Goal: Task Accomplishment & Management: Use online tool/utility

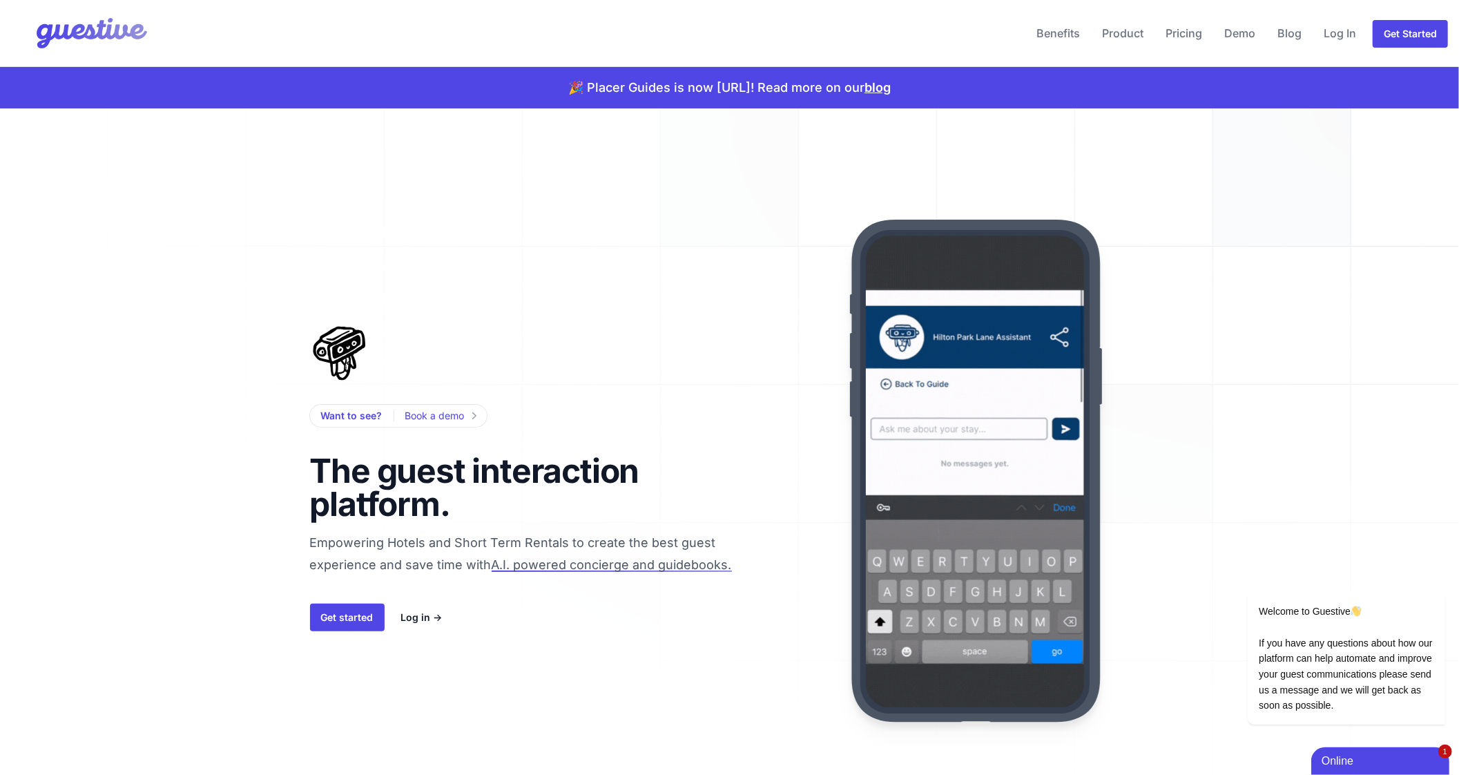
click at [742, 260] on div "Want to see? Book a demo The guest interaction platform. Empowering Hotels and …" at bounding box center [730, 470] width 884 height 724
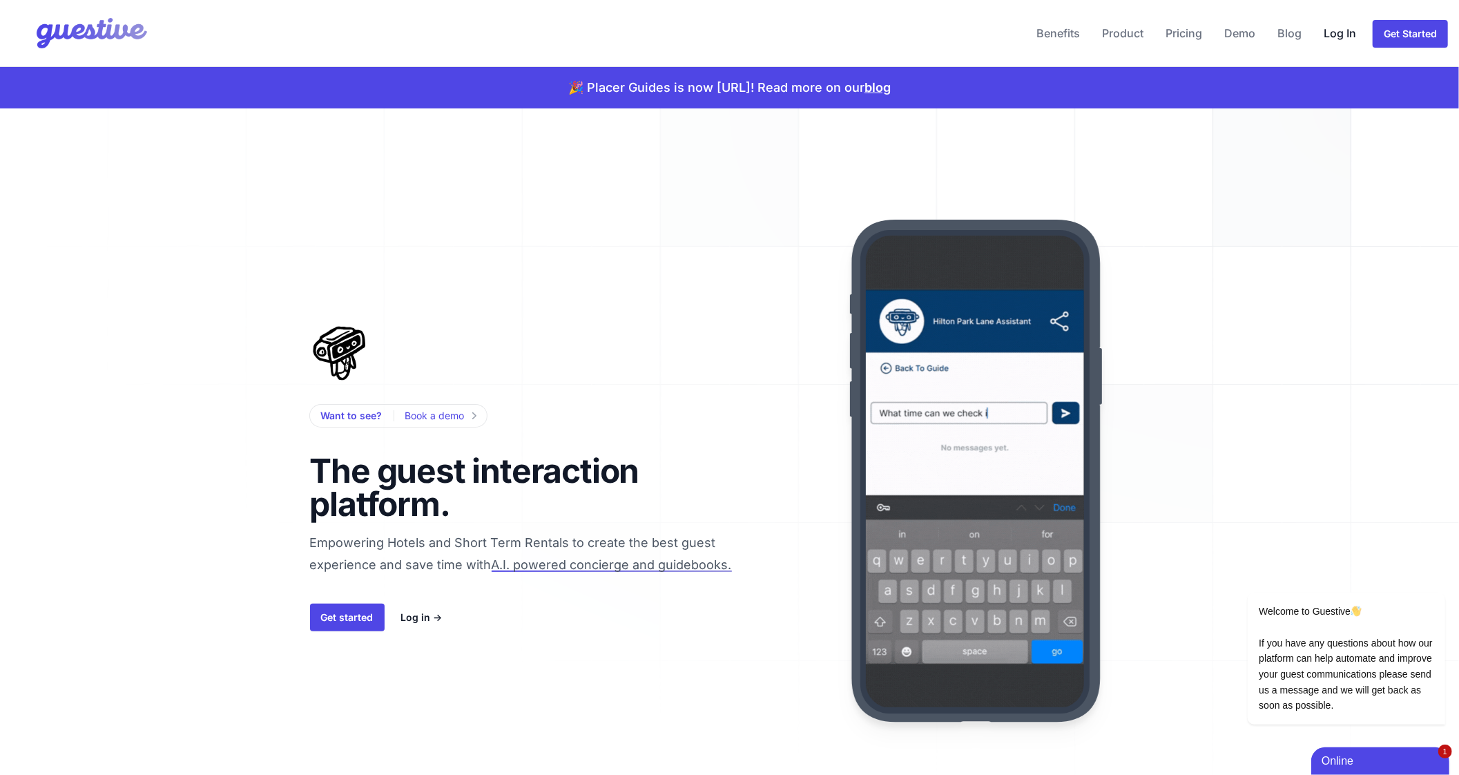
click at [1342, 37] on link "Log In" at bounding box center [1340, 33] width 44 height 33
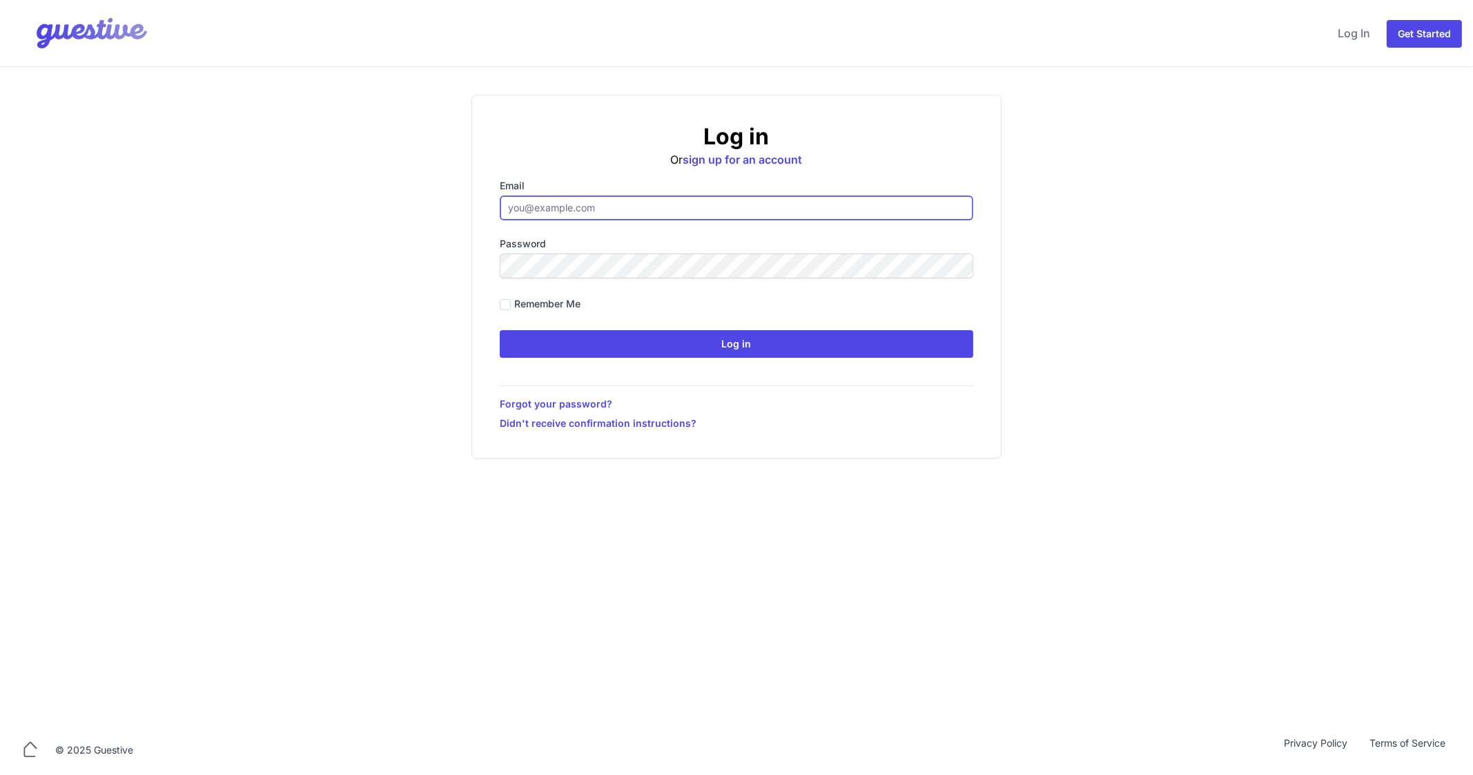
type input "ben@aplacelikehome.co.uk"
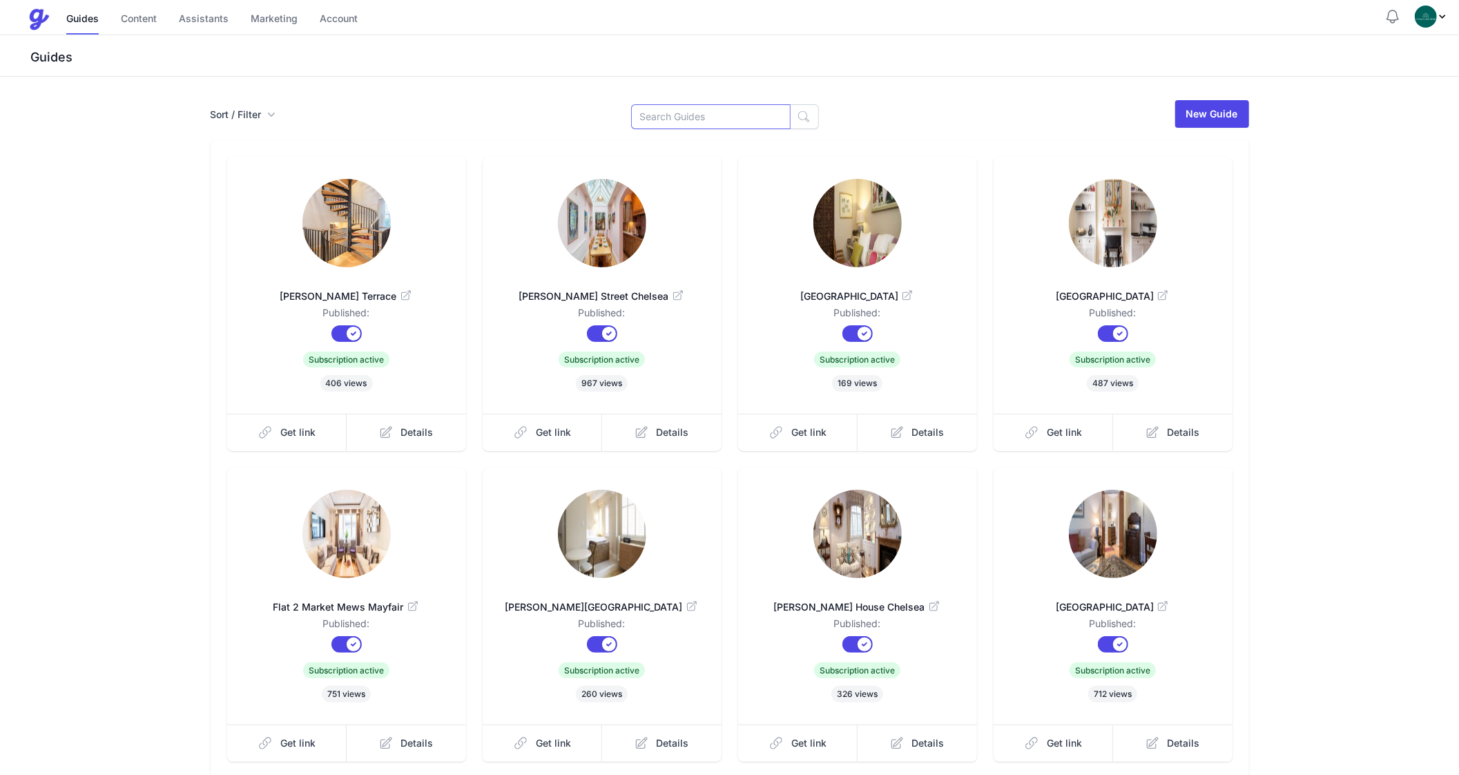
click at [690, 118] on input at bounding box center [711, 116] width 160 height 25
type input "Market"
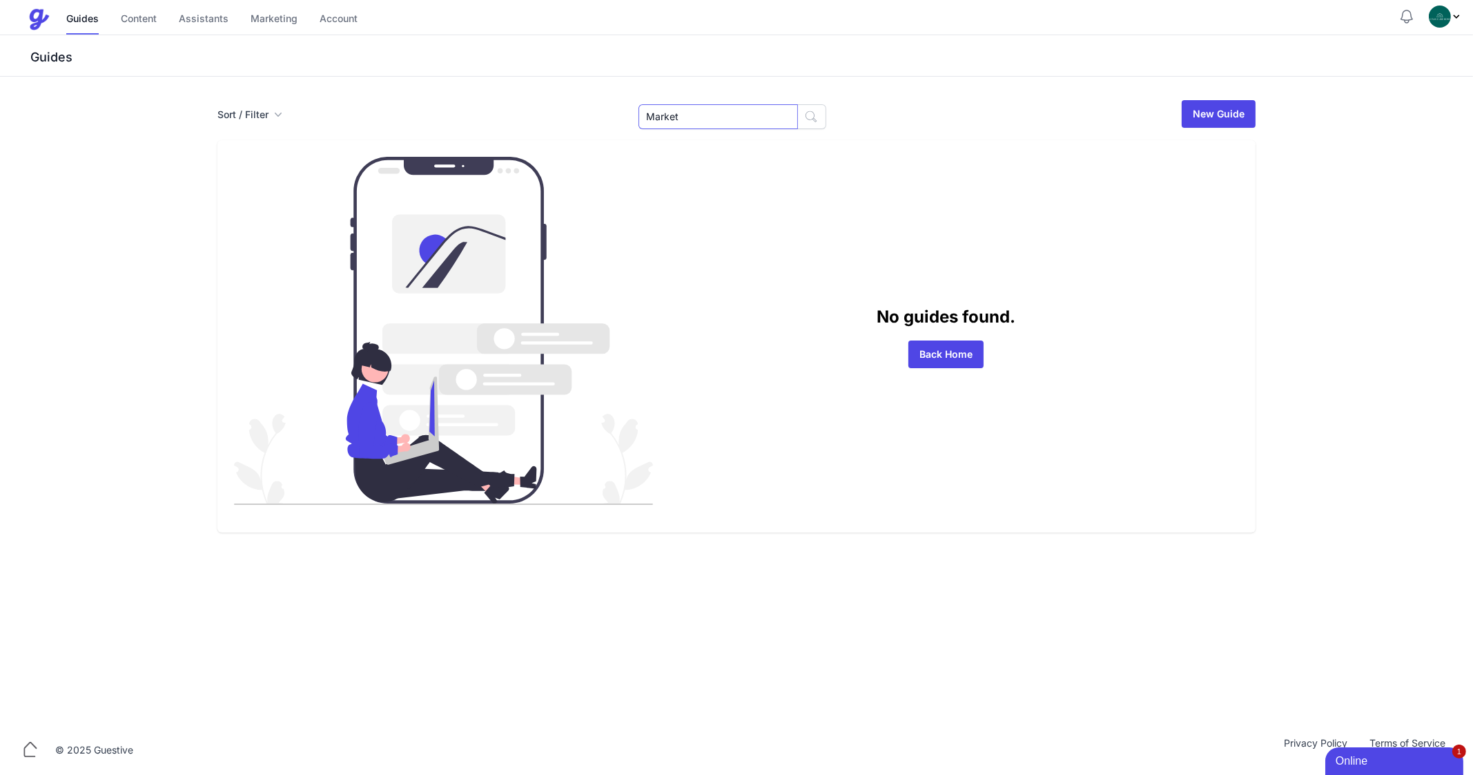
click at [663, 122] on input "Market" at bounding box center [719, 116] width 160 height 25
type input "Flat 2"
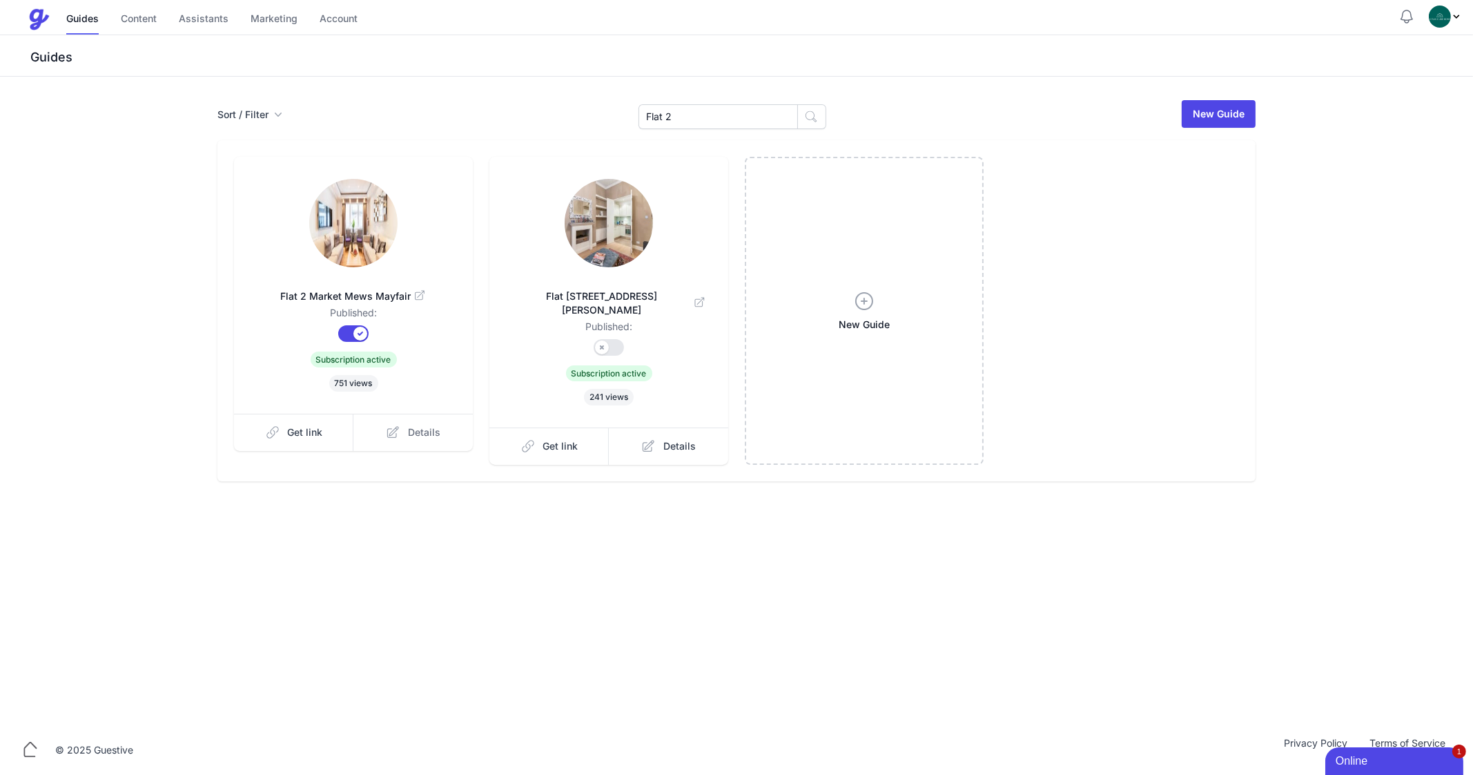
click at [407, 430] on link "Details" at bounding box center [413, 432] width 119 height 37
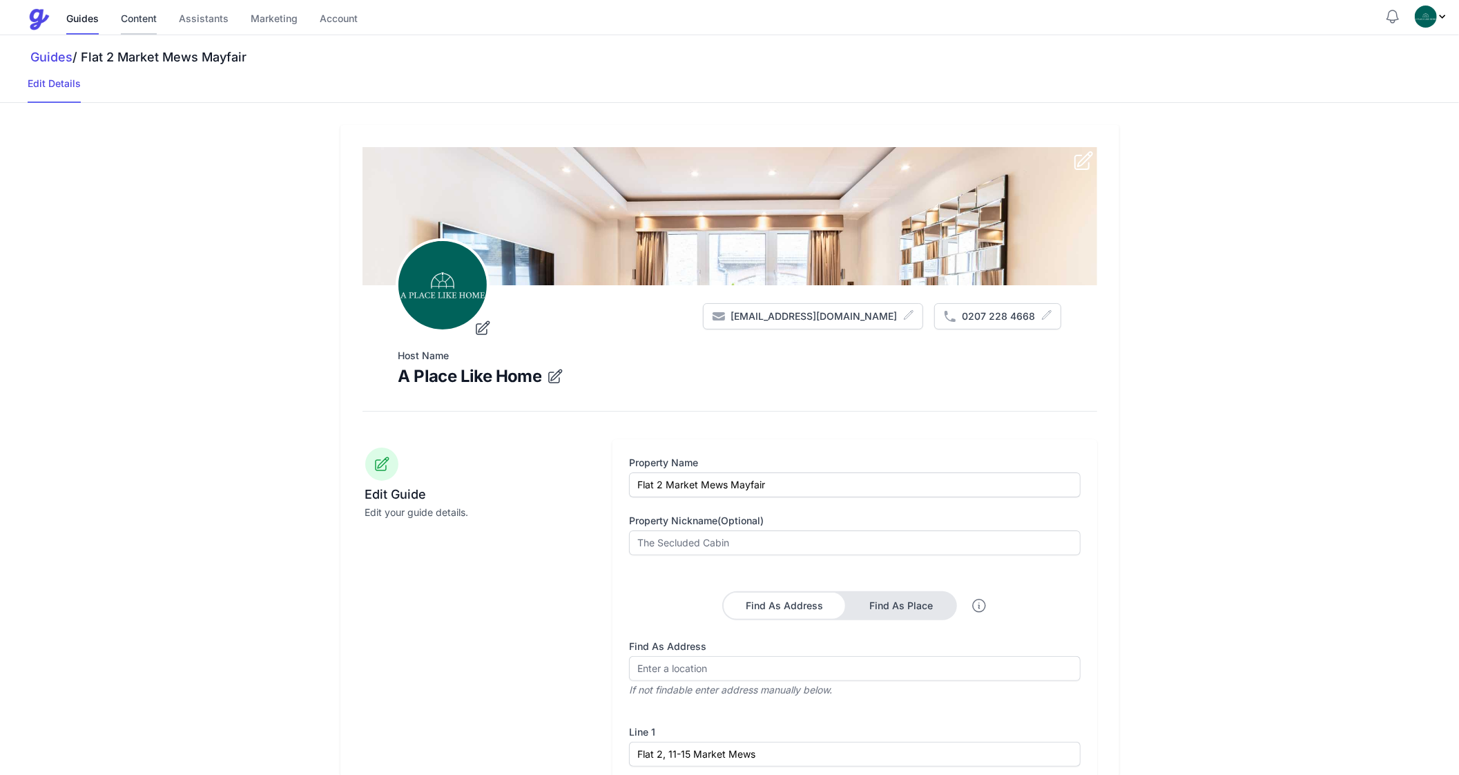
click at [140, 26] on link "Content" at bounding box center [139, 20] width 36 height 30
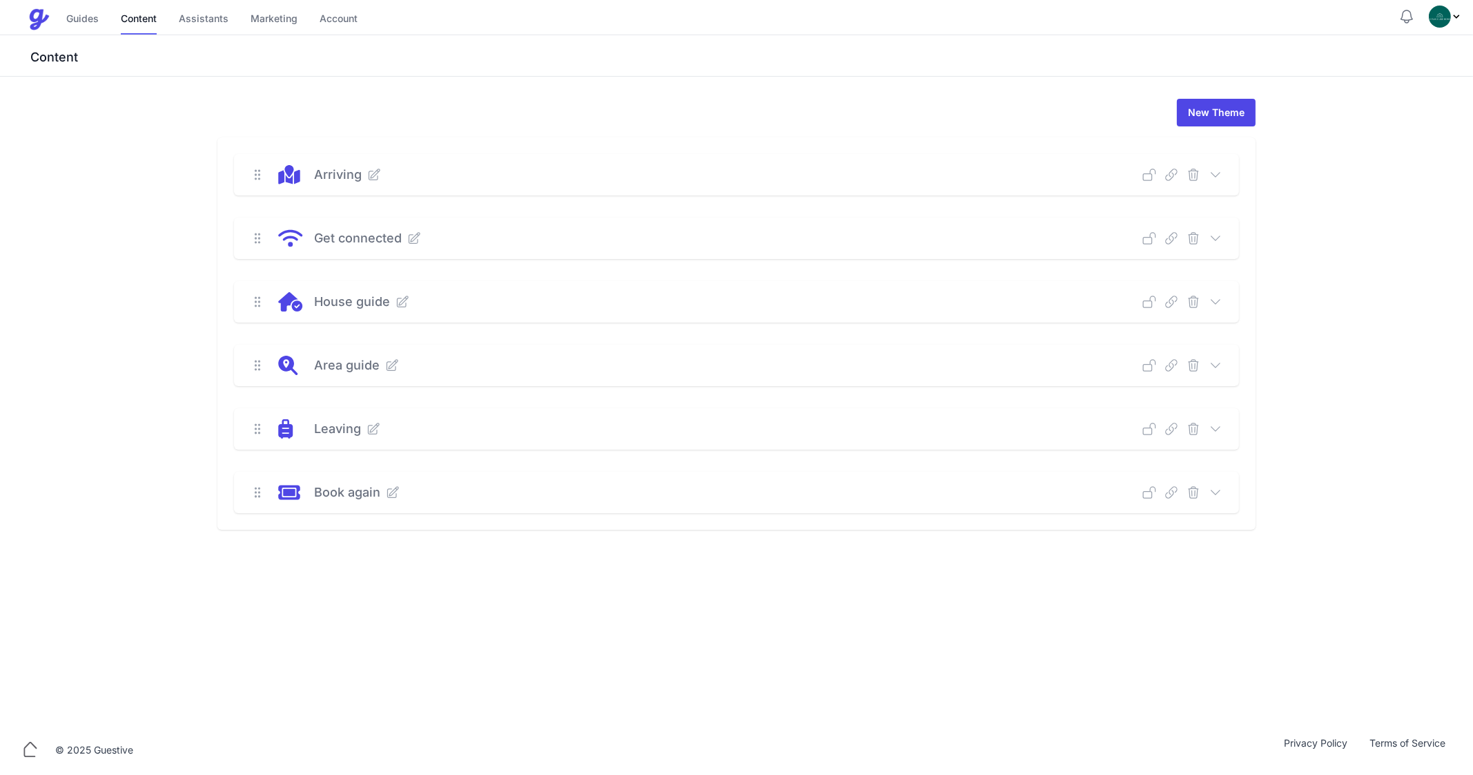
click at [384, 233] on p "Get connected" at bounding box center [358, 238] width 88 height 19
click at [1219, 235] on icon at bounding box center [1216, 237] width 9 height 4
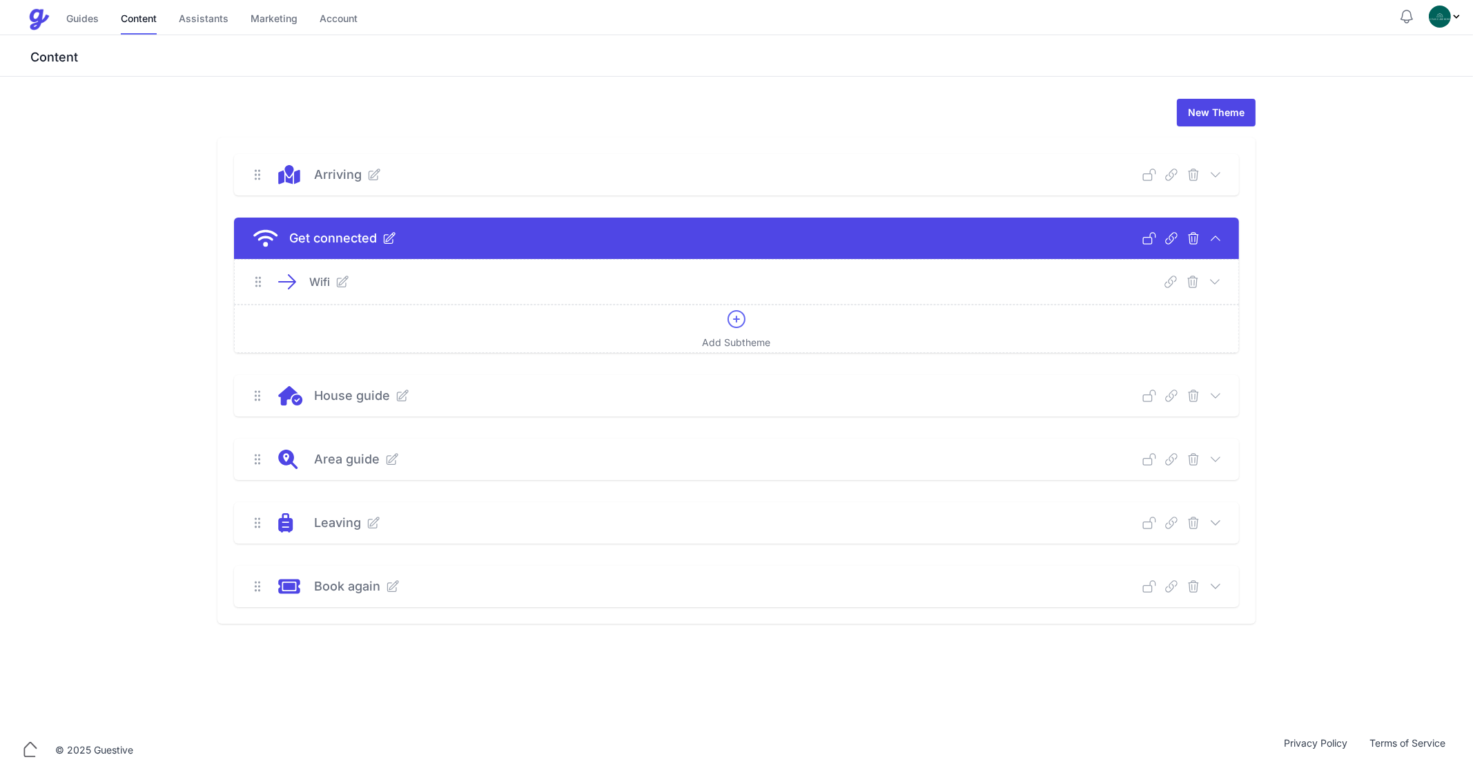
click at [1217, 282] on icon at bounding box center [1215, 281] width 9 height 4
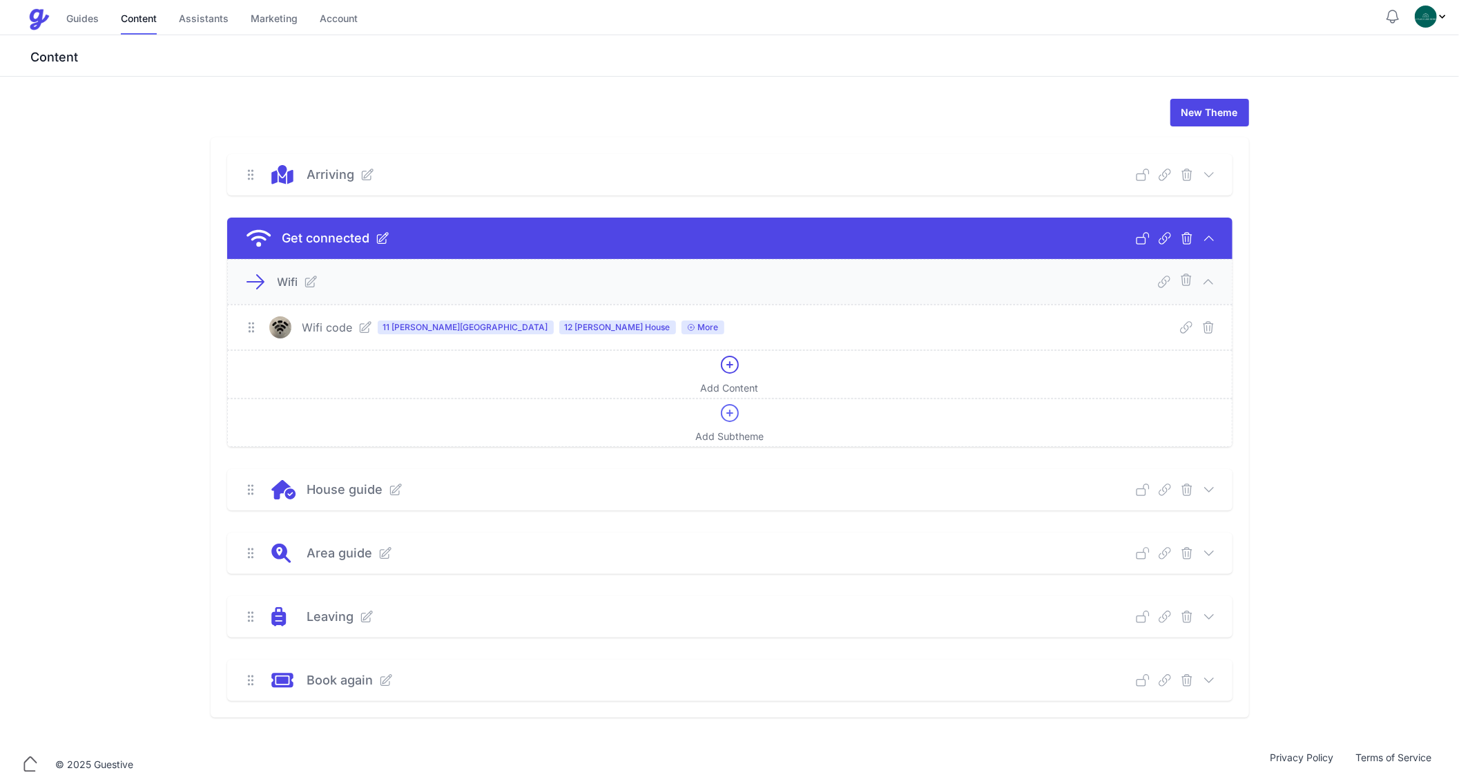
click at [684, 335] on div "Wifi code 11 Purcel House 12 Caroline House More" at bounding box center [711, 327] width 935 height 22
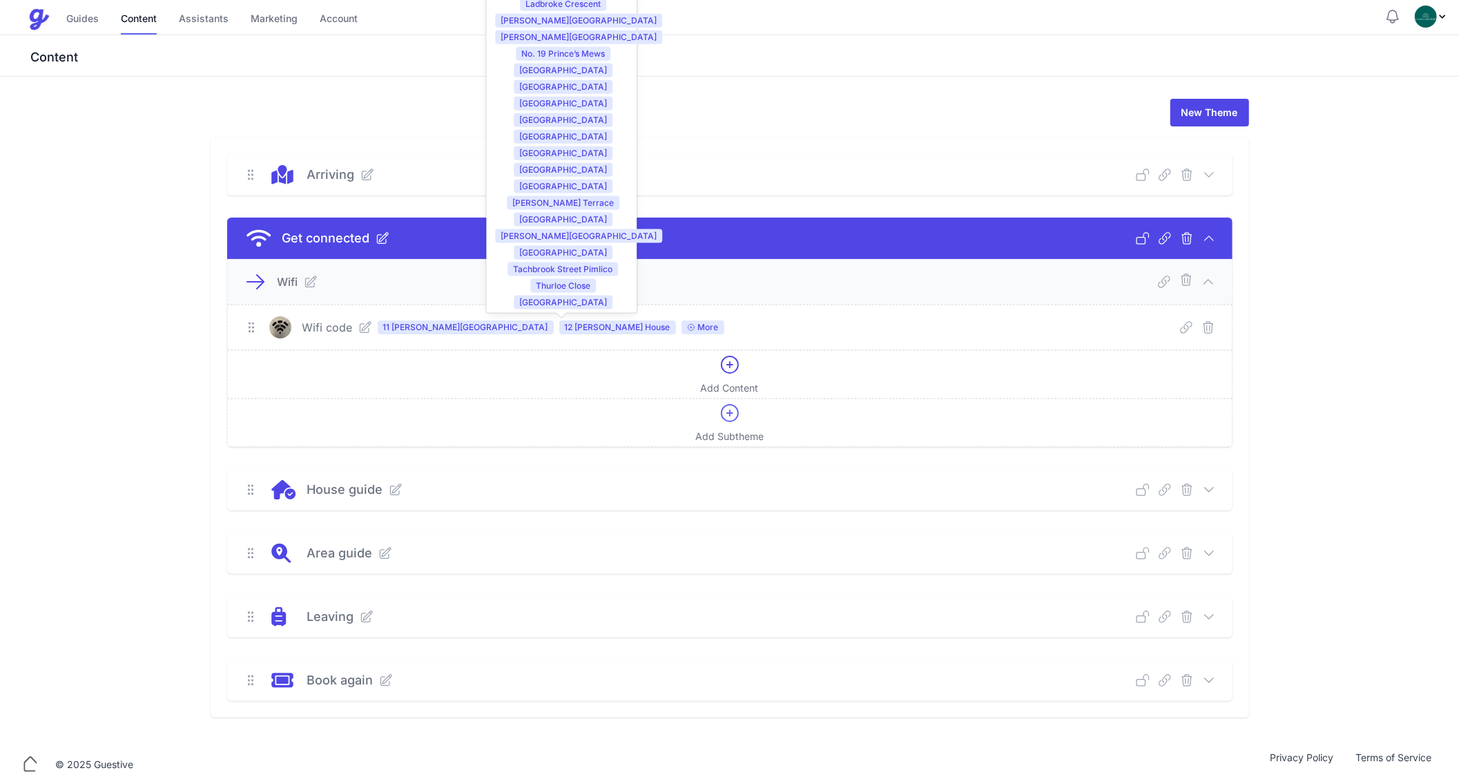
click at [682, 333] on span "More" at bounding box center [703, 327] width 43 height 14
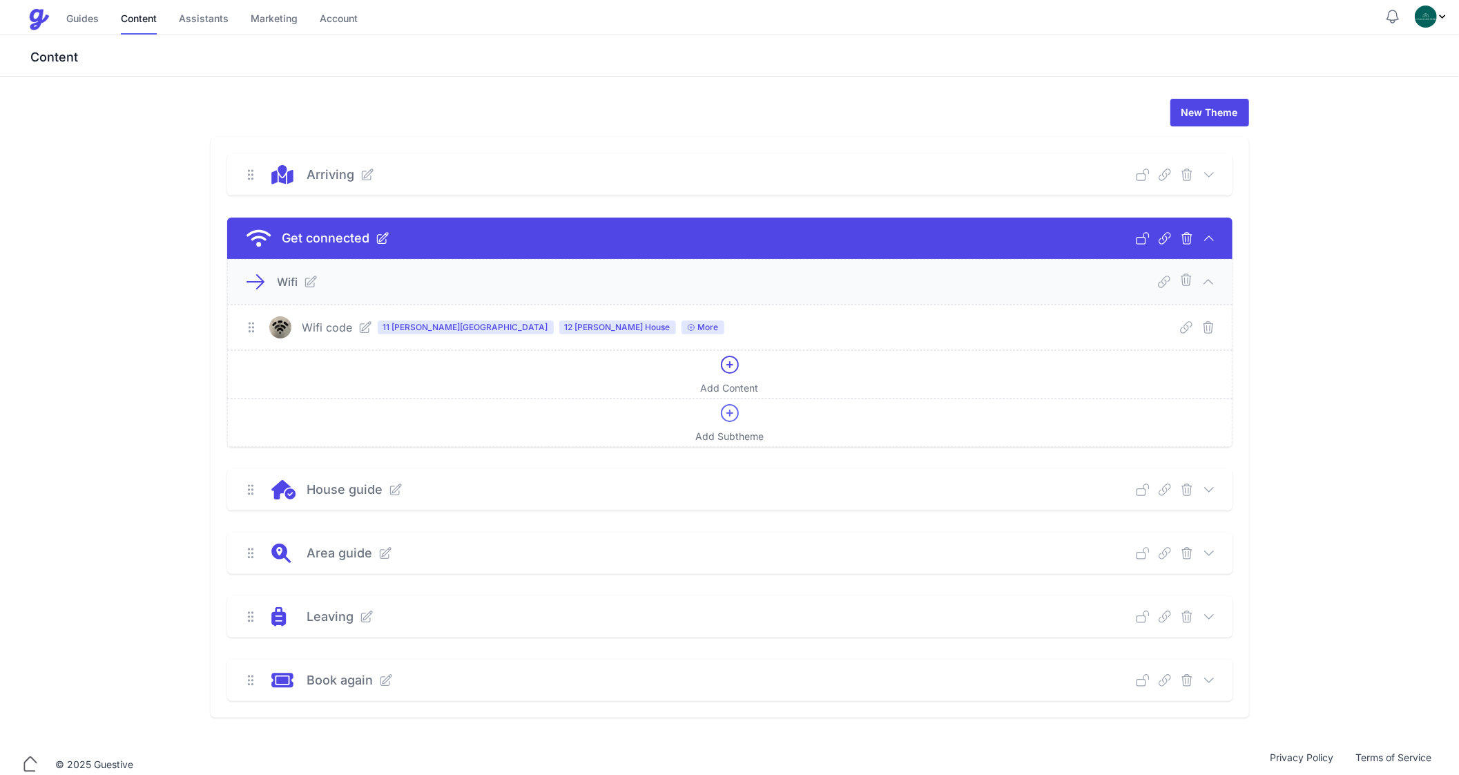
click at [682, 333] on span "More" at bounding box center [703, 327] width 43 height 14
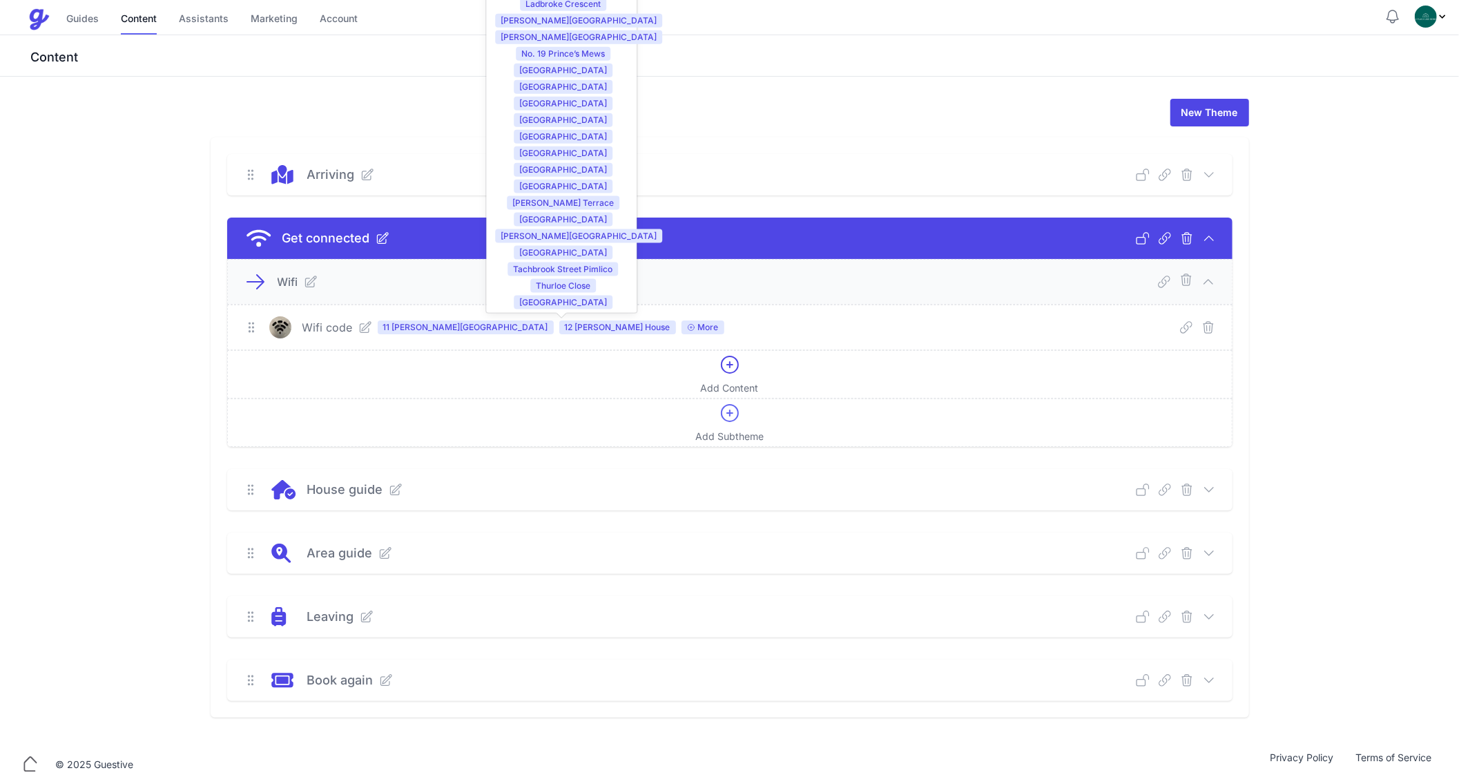
click at [687, 330] on icon at bounding box center [691, 327] width 8 height 8
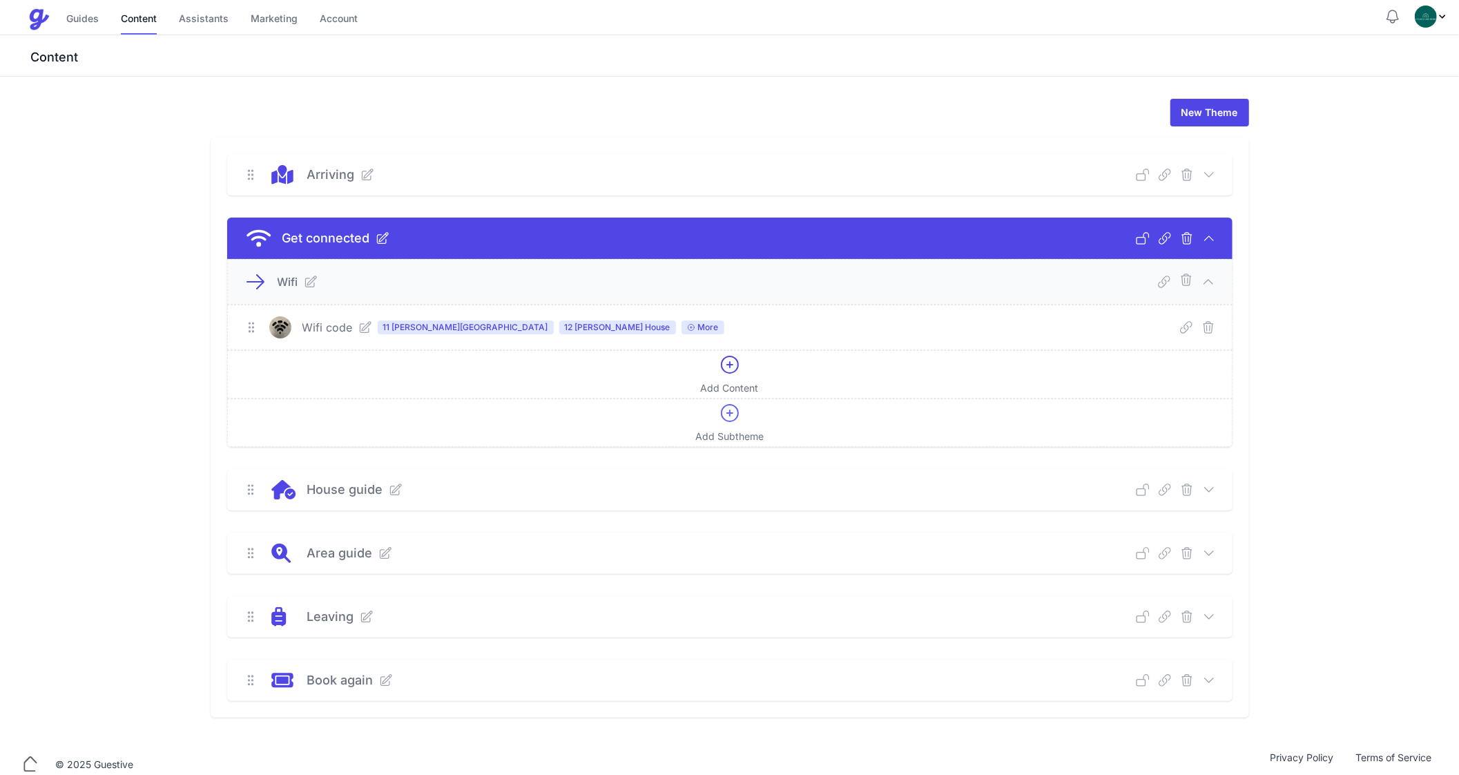
click at [688, 327] on icon at bounding box center [691, 328] width 6 height 6
click at [682, 322] on span "More" at bounding box center [703, 327] width 43 height 14
click at [365, 327] on icon at bounding box center [365, 327] width 11 height 11
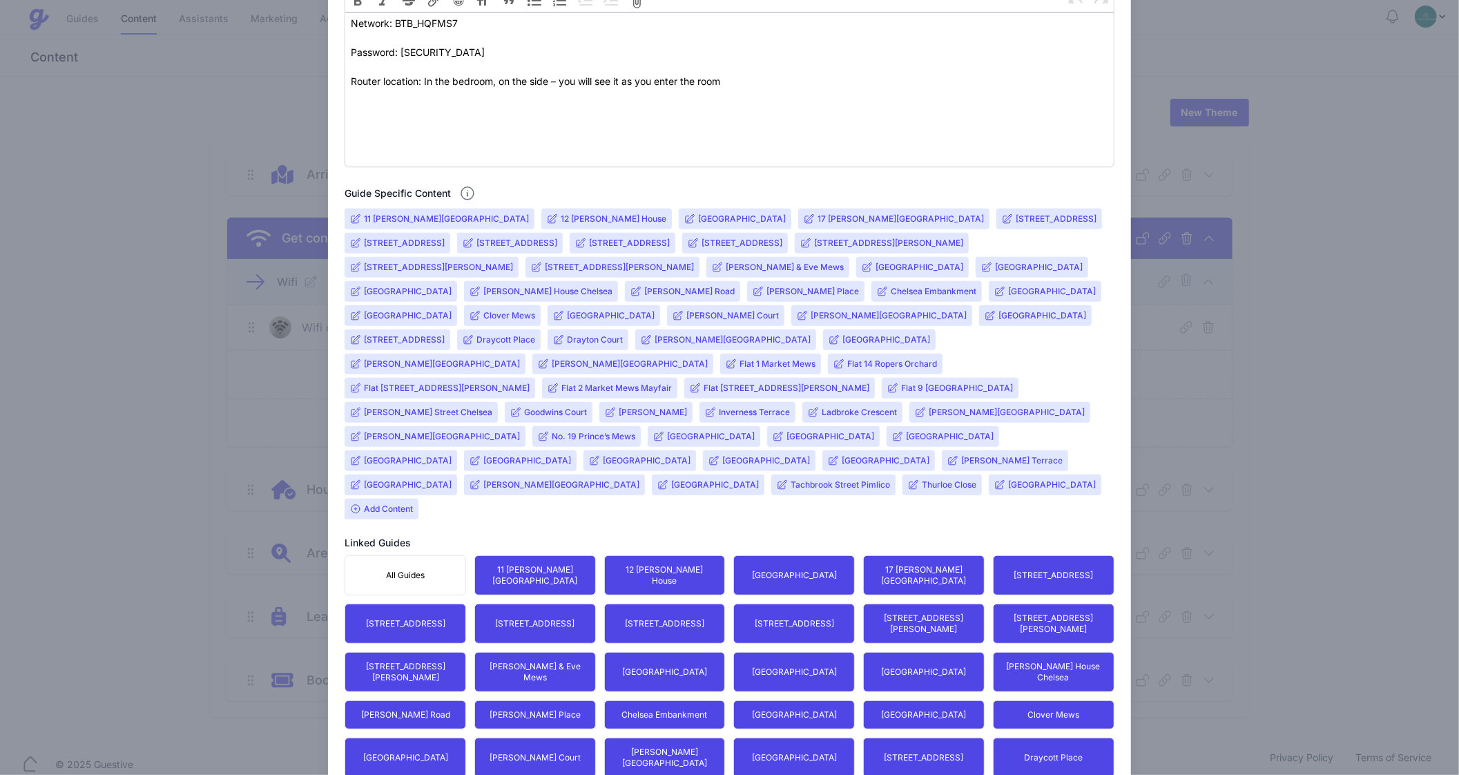
scroll to position [424, 0]
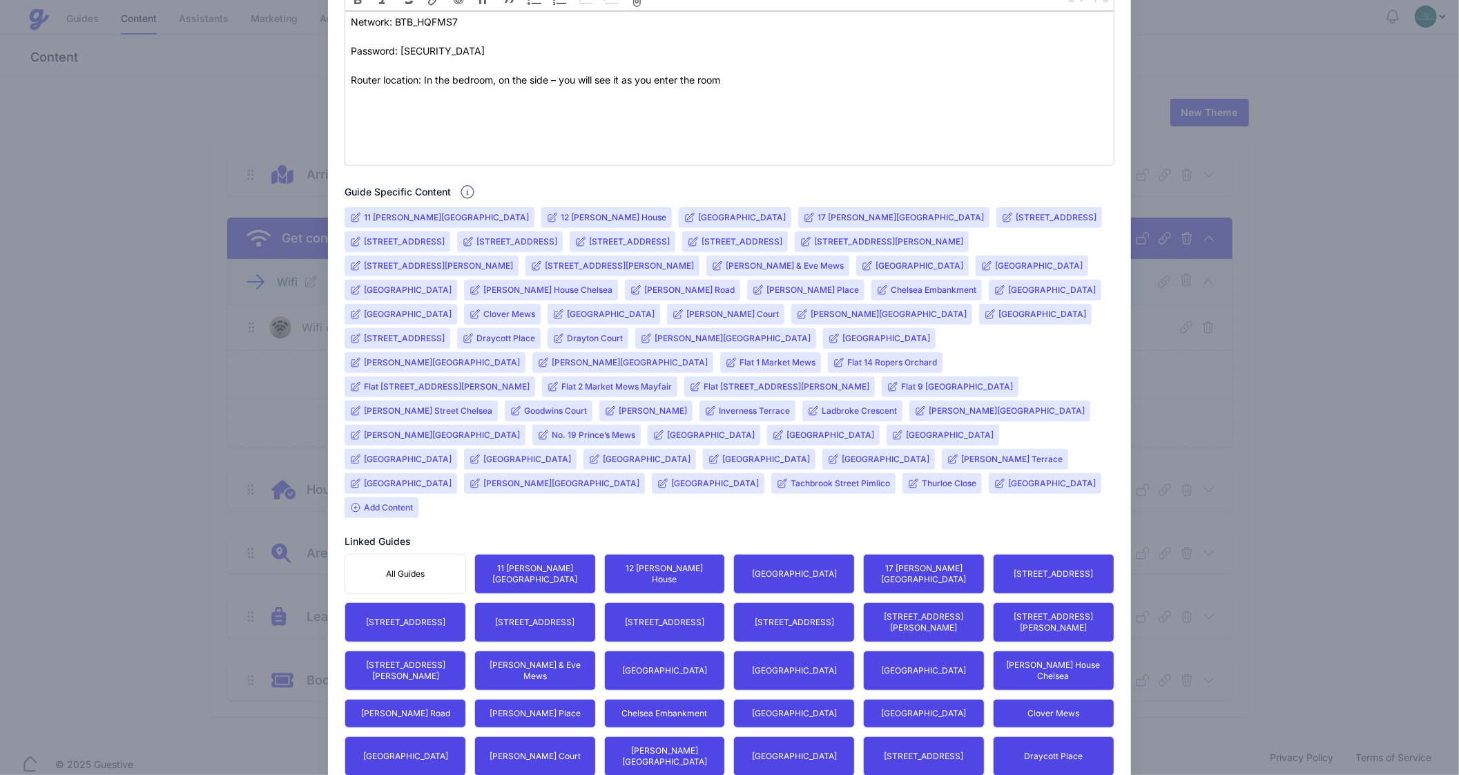
click at [672, 381] on input "Flat 2 Market Mews Mayfair" at bounding box center [616, 386] width 110 height 11
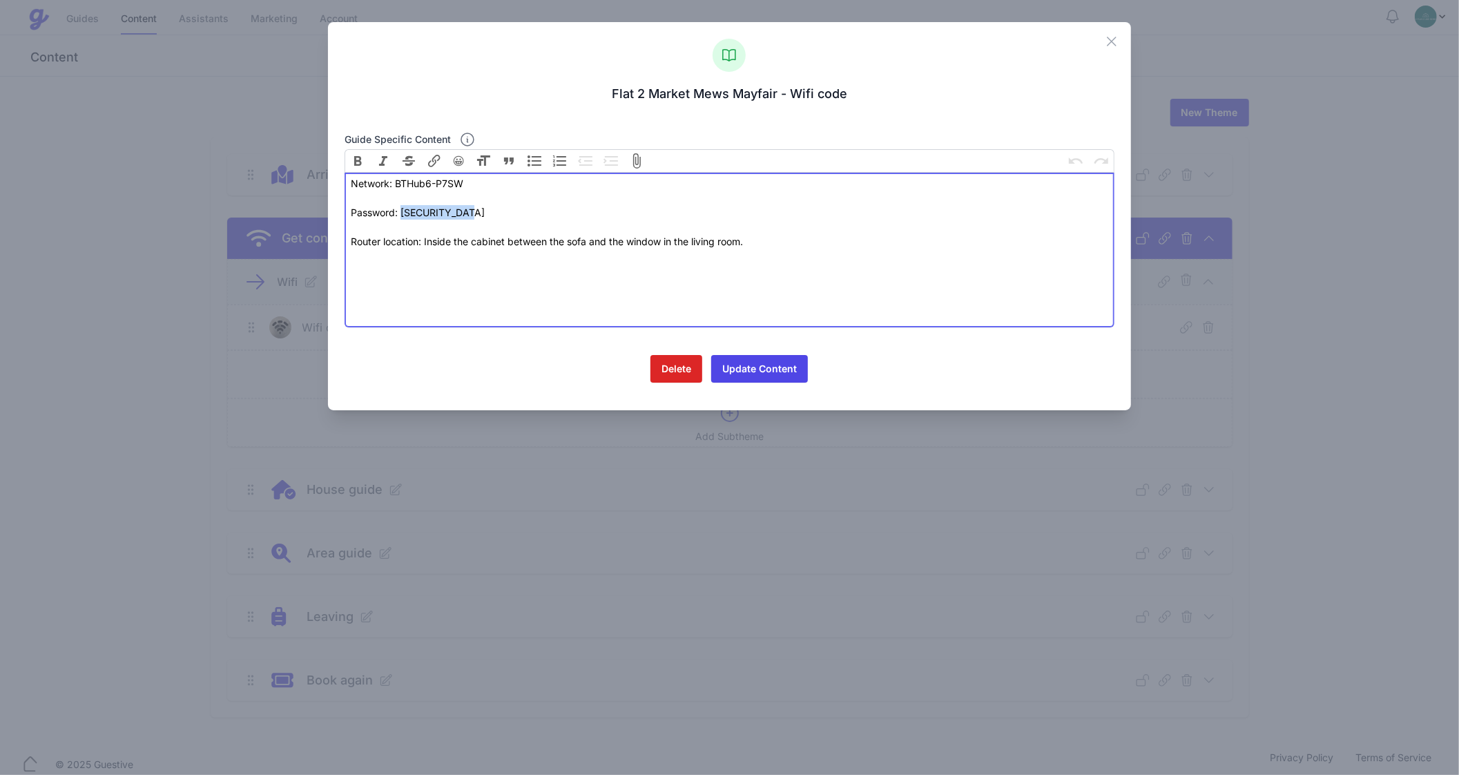
drag, startPoint x: 450, startPoint y: 213, endPoint x: 401, endPoint y: 213, distance: 49.0
click at [401, 213] on div "Password: b7rUEhdTDLU6" at bounding box center [729, 219] width 757 height 29
type trix-editor "<div>Network: BTHub6-P7SW<br><br></div><div>Password: b7rUEhdTDLU6&nbsp;<br><br…"
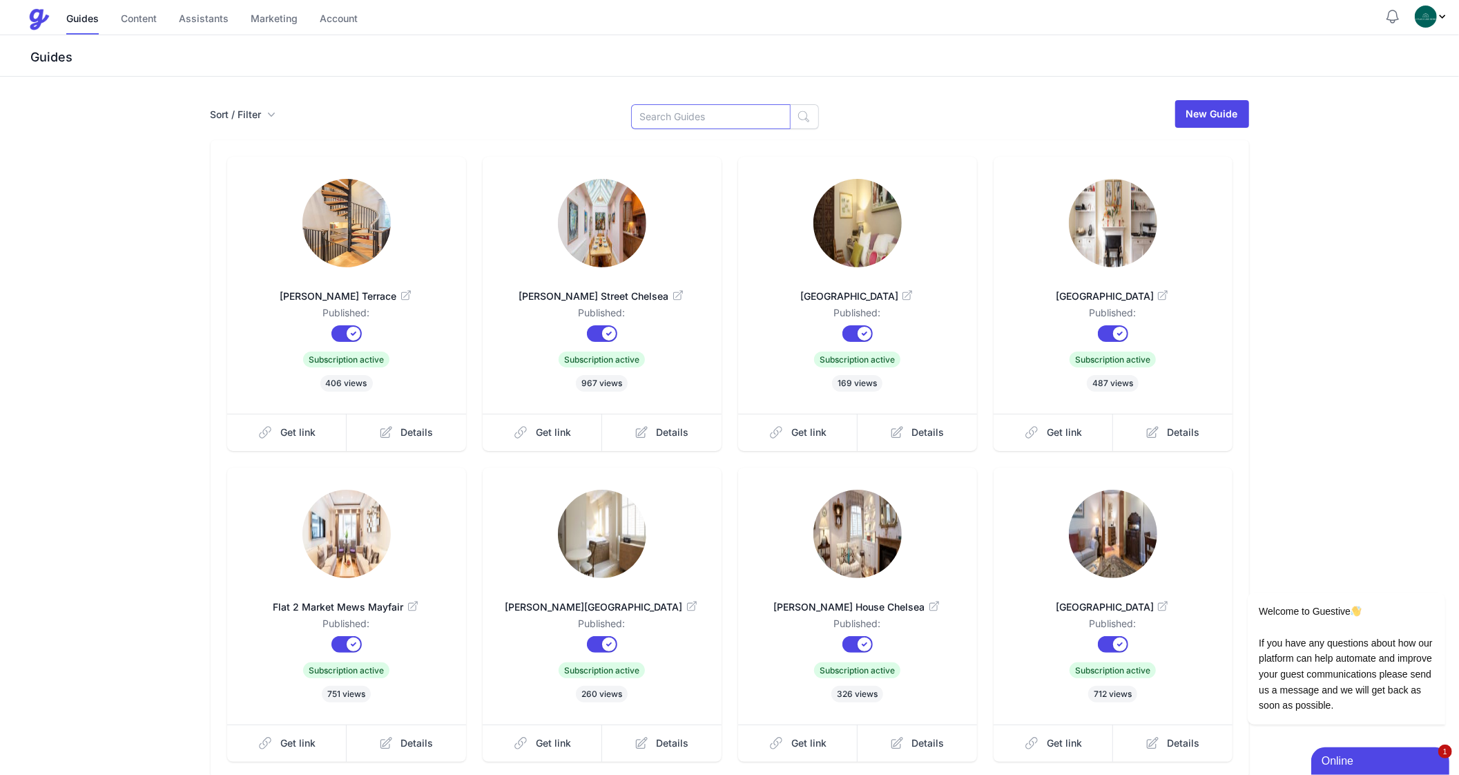
click at [725, 124] on input at bounding box center [711, 116] width 160 height 25
type input "19"
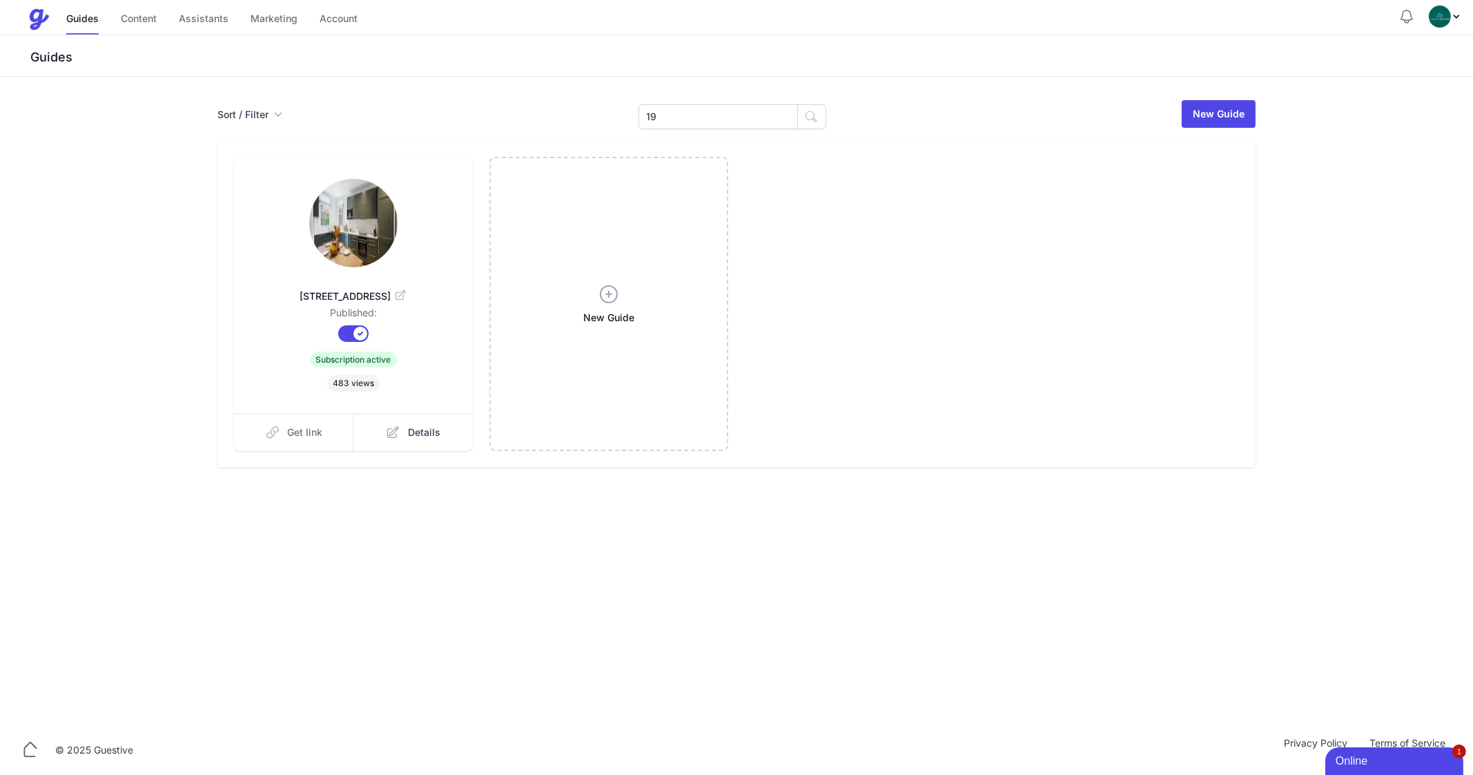
click at [309, 423] on link "Get link" at bounding box center [294, 432] width 120 height 37
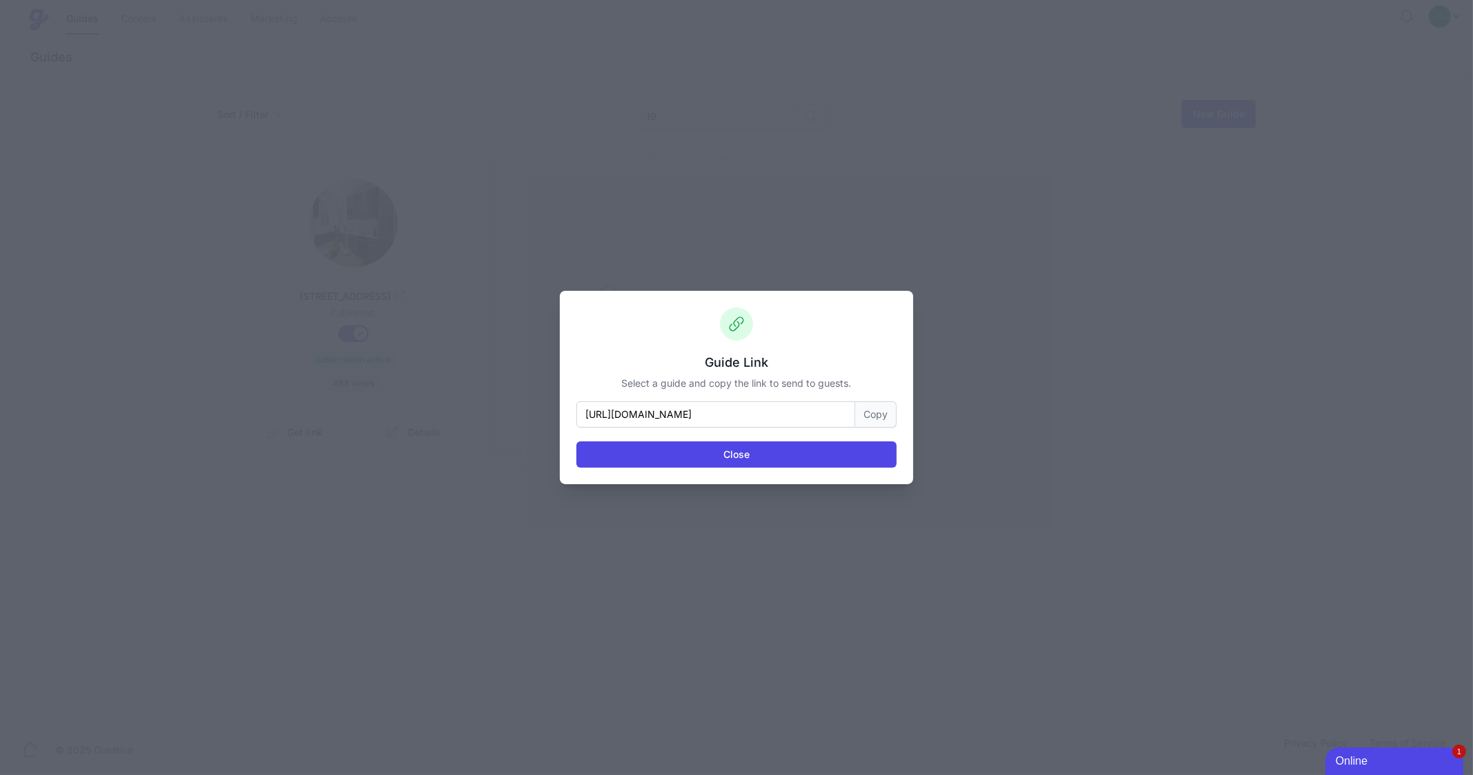
click at [871, 414] on button "Copy" at bounding box center [876, 414] width 41 height 26
click at [708, 447] on button "Close" at bounding box center [737, 454] width 320 height 26
